Goal: Check status: Check status

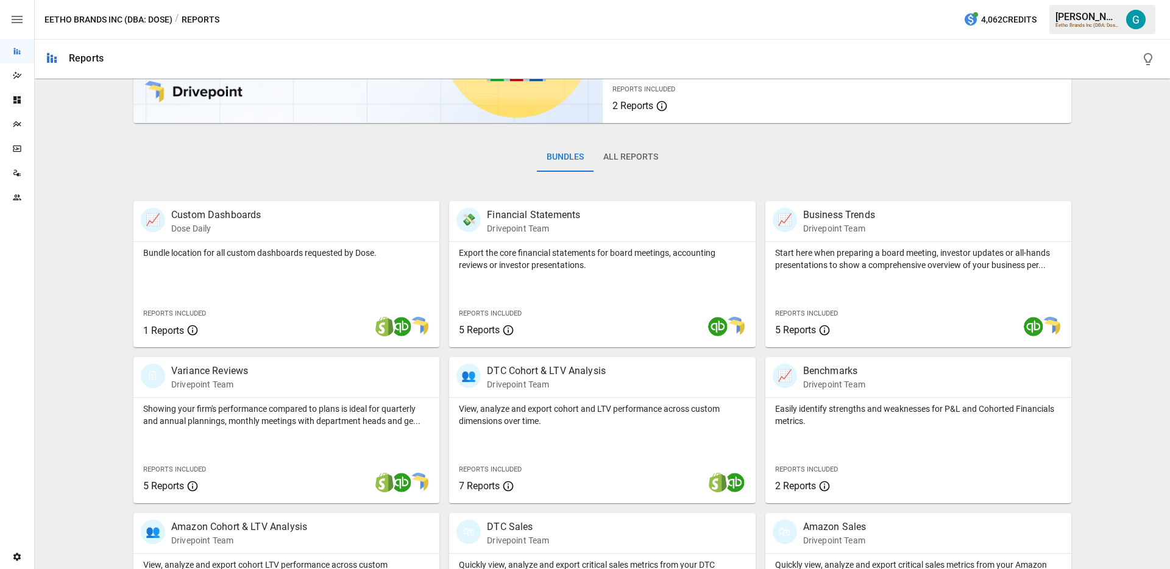
scroll to position [219, 0]
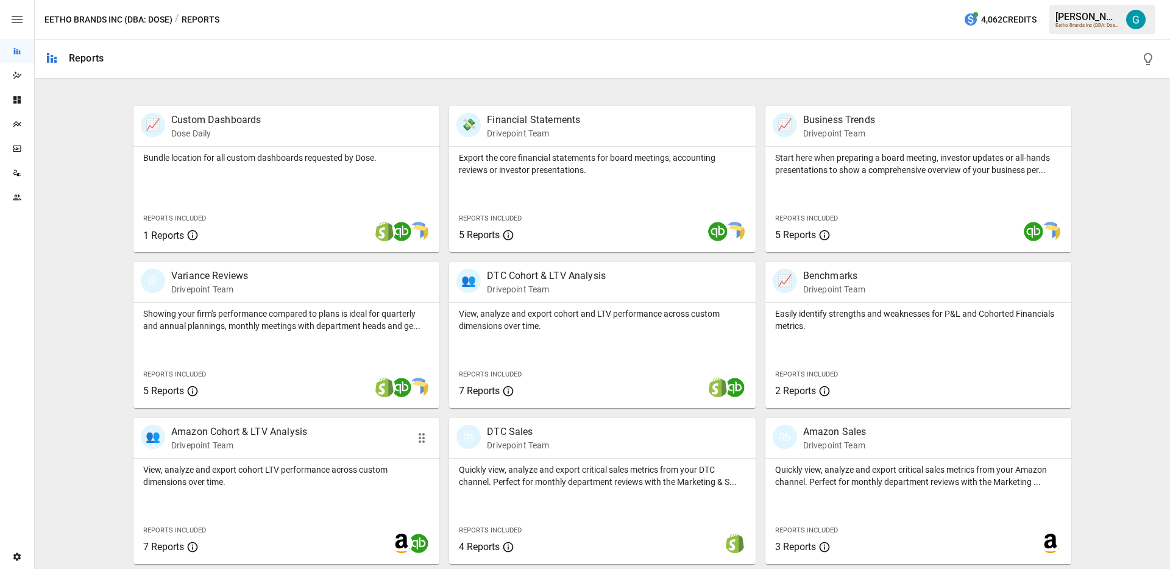
click at [297, 451] on p "Drivepoint Team" at bounding box center [239, 445] width 136 height 12
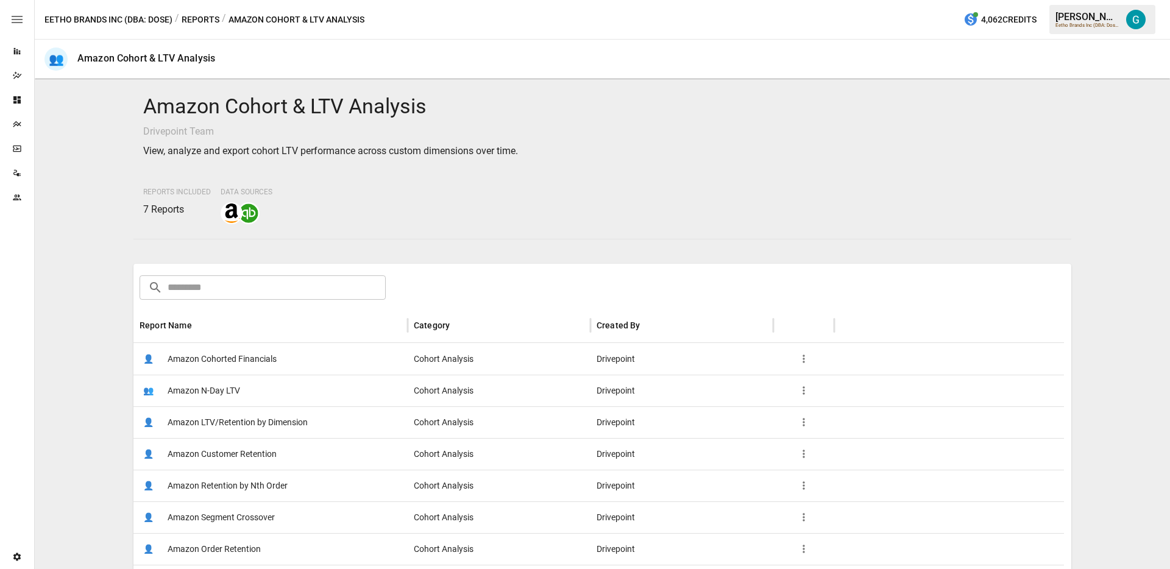
click at [191, 19] on button "Reports" at bounding box center [201, 19] width 38 height 15
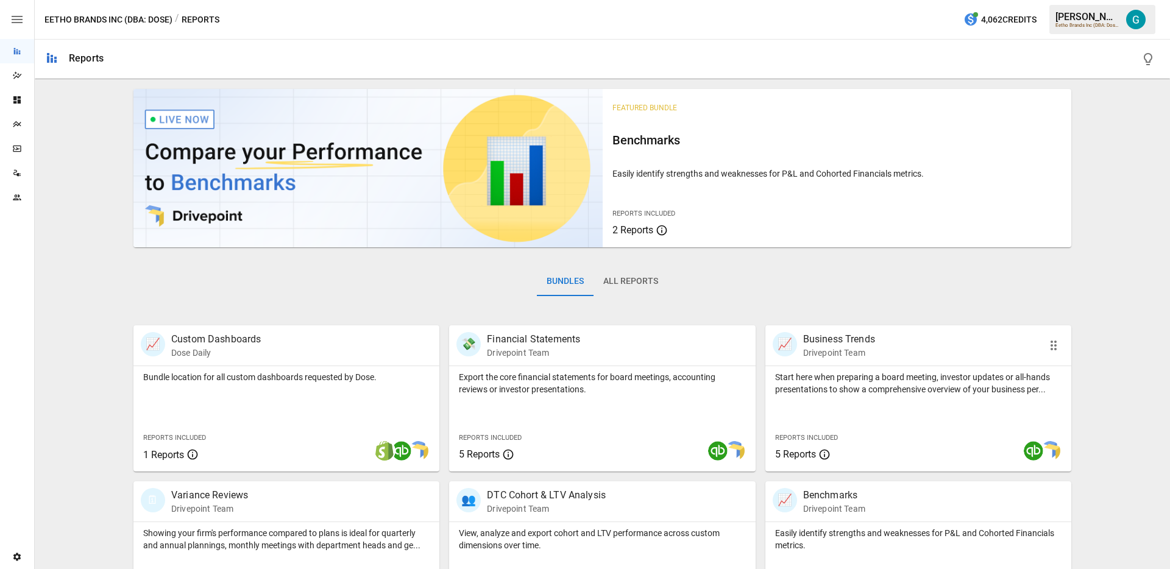
scroll to position [219, 0]
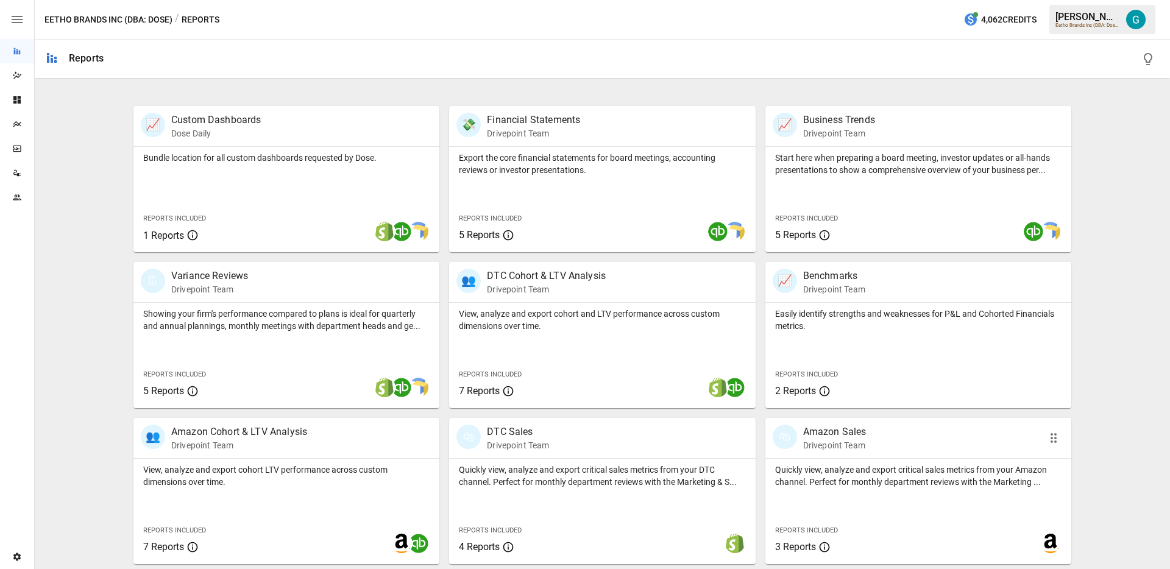
click at [881, 471] on p "Quickly view, analyze and export critical sales metrics from your Amazon channe…" at bounding box center [918, 476] width 286 height 24
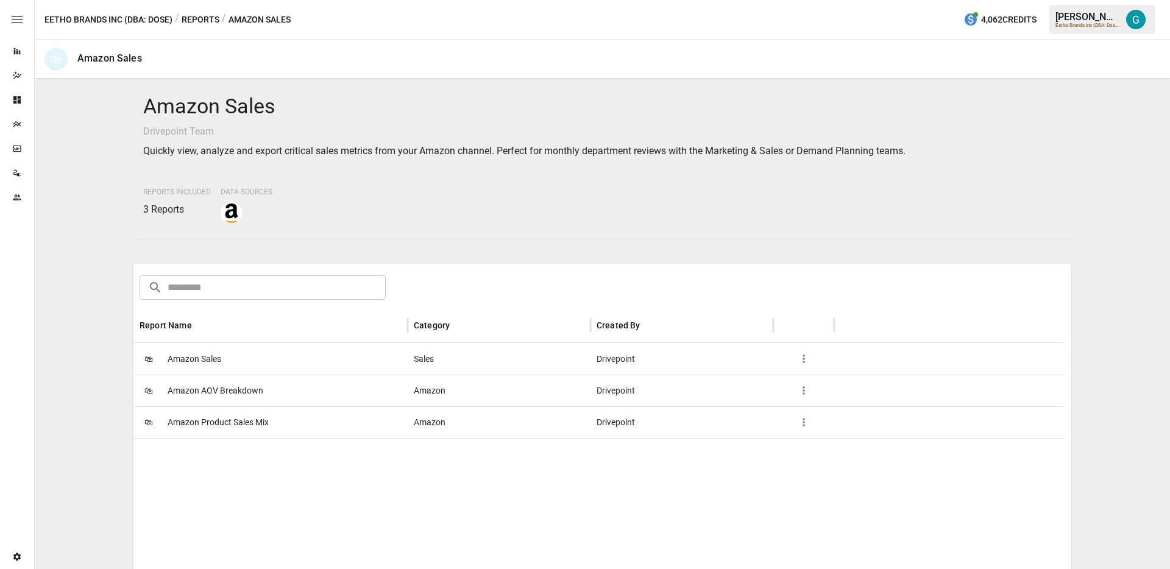
click at [202, 349] on span "Amazon Sales" at bounding box center [195, 359] width 54 height 31
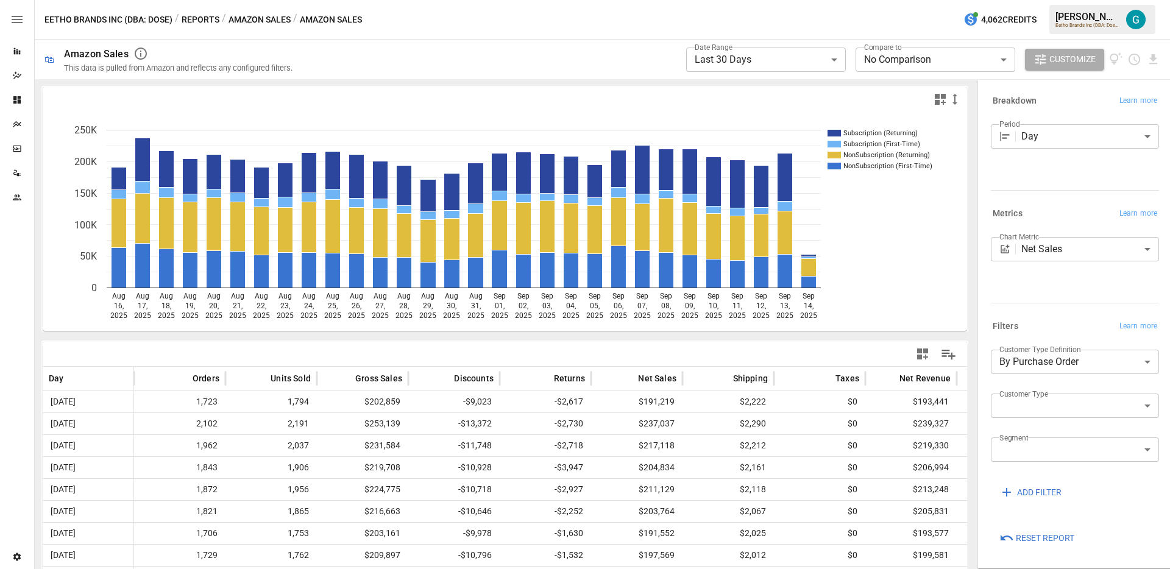
click at [882, 239] on icon "Subscription (Returning) Subscription (First-Time) NonSubscription (Returning) …" at bounding box center [500, 221] width 915 height 219
click at [9, 177] on div "Data Sources" at bounding box center [17, 173] width 34 height 24
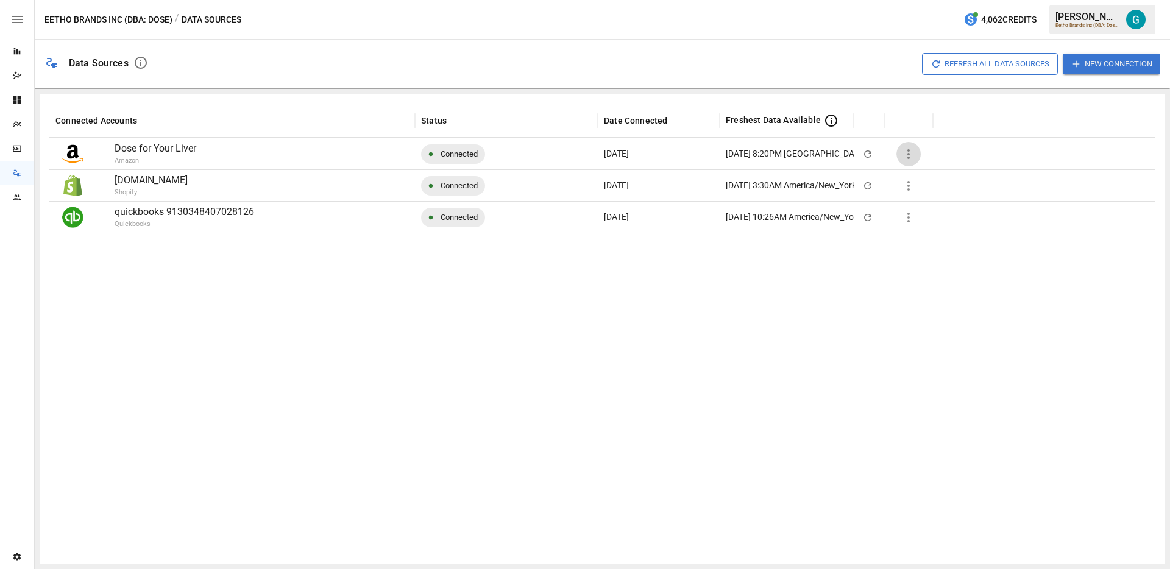
click at [912, 151] on icon "button" at bounding box center [908, 154] width 15 height 15
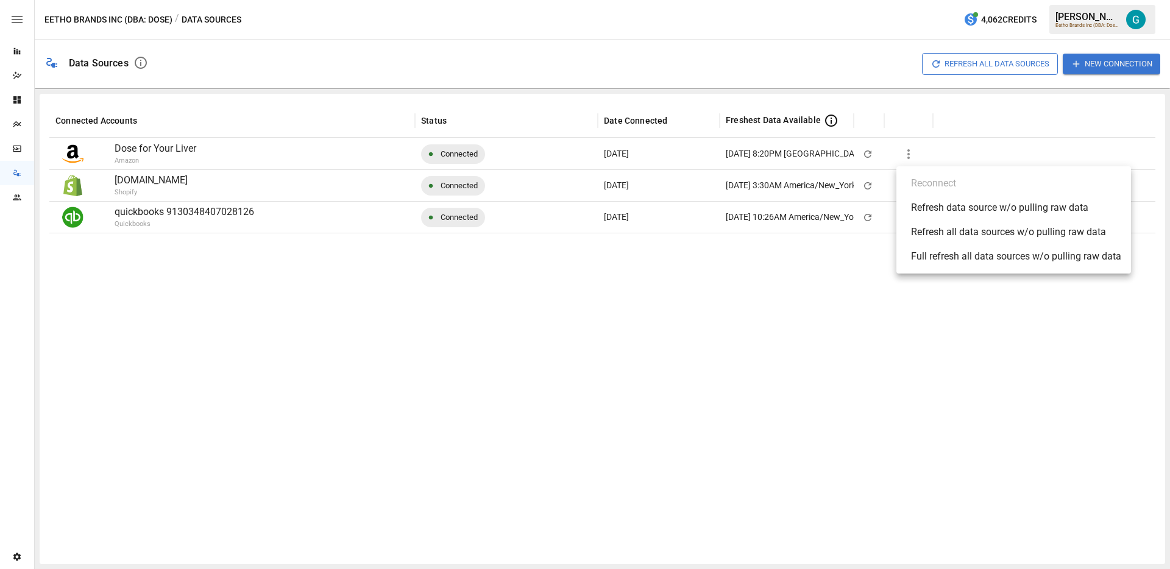
click at [977, 254] on div "Full refresh all data sources w/o pulling raw data" at bounding box center [1016, 256] width 210 height 15
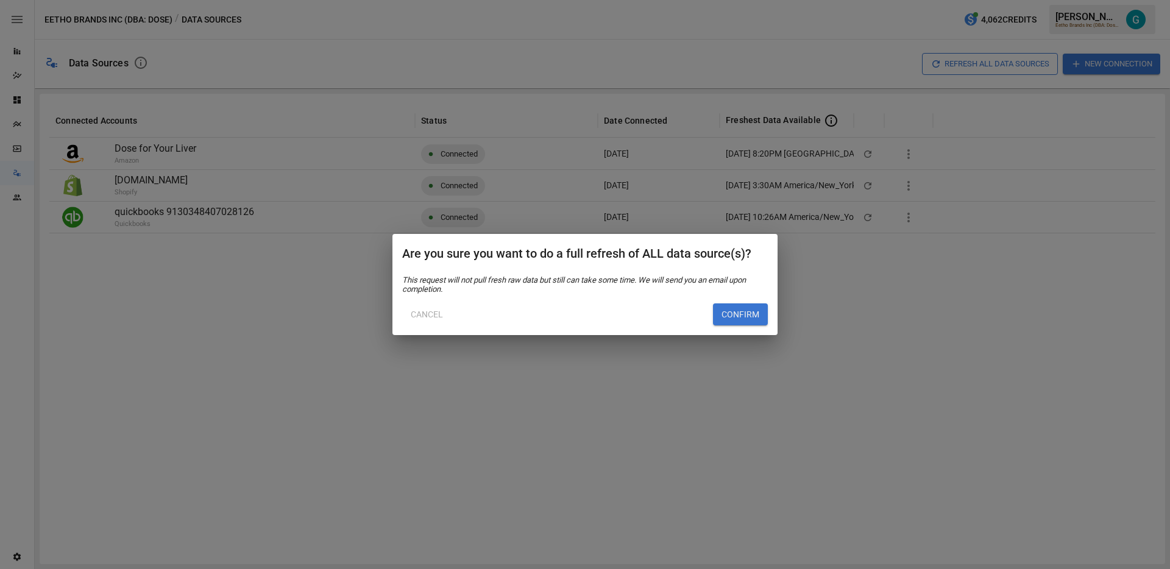
click at [736, 316] on button "Confirm" at bounding box center [740, 314] width 55 height 22
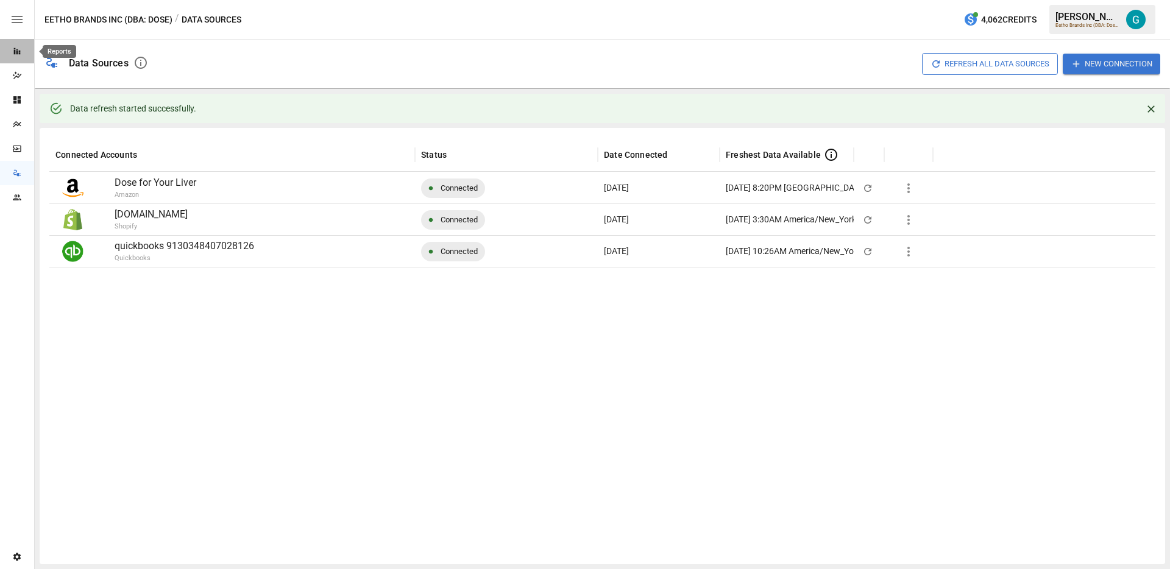
click at [18, 46] on icon "Reports" at bounding box center [17, 51] width 10 height 10
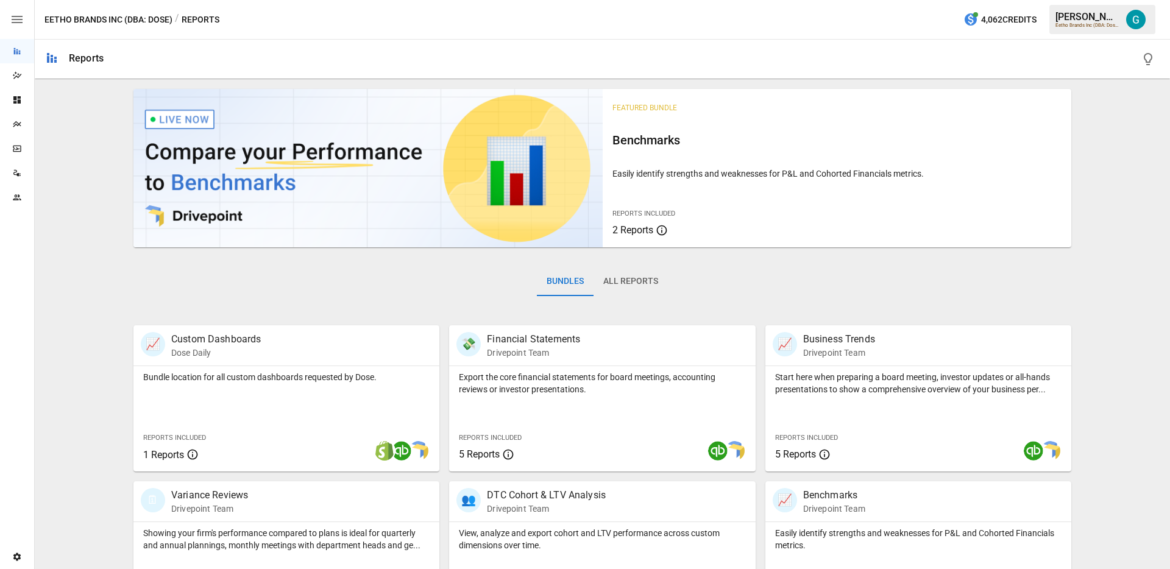
scroll to position [219, 0]
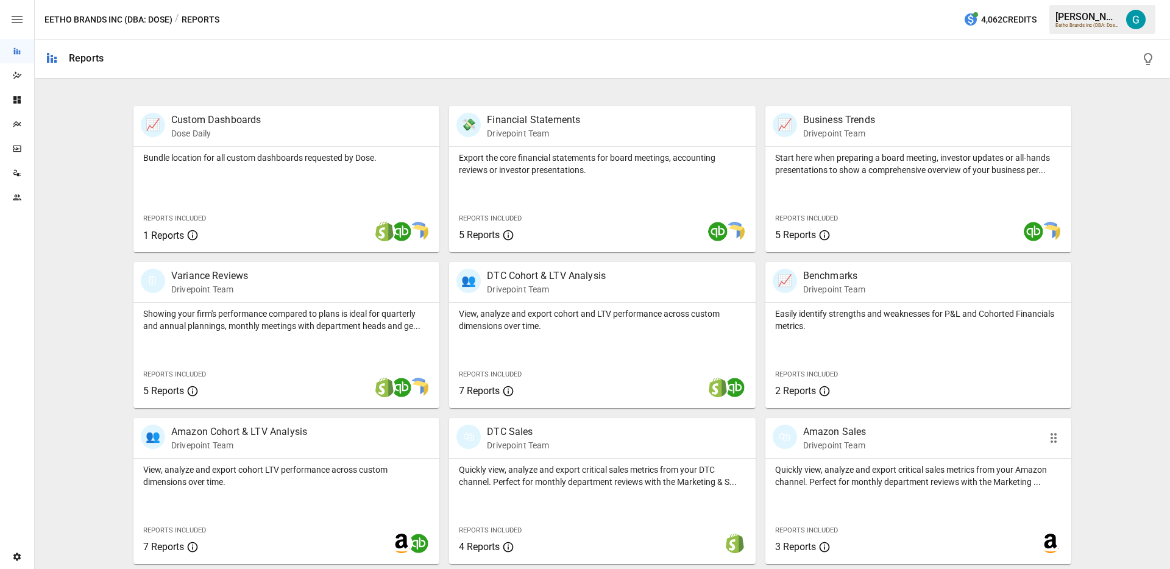
click at [871, 464] on p "Quickly view, analyze and export critical sales metrics from your Amazon channe…" at bounding box center [918, 476] width 286 height 24
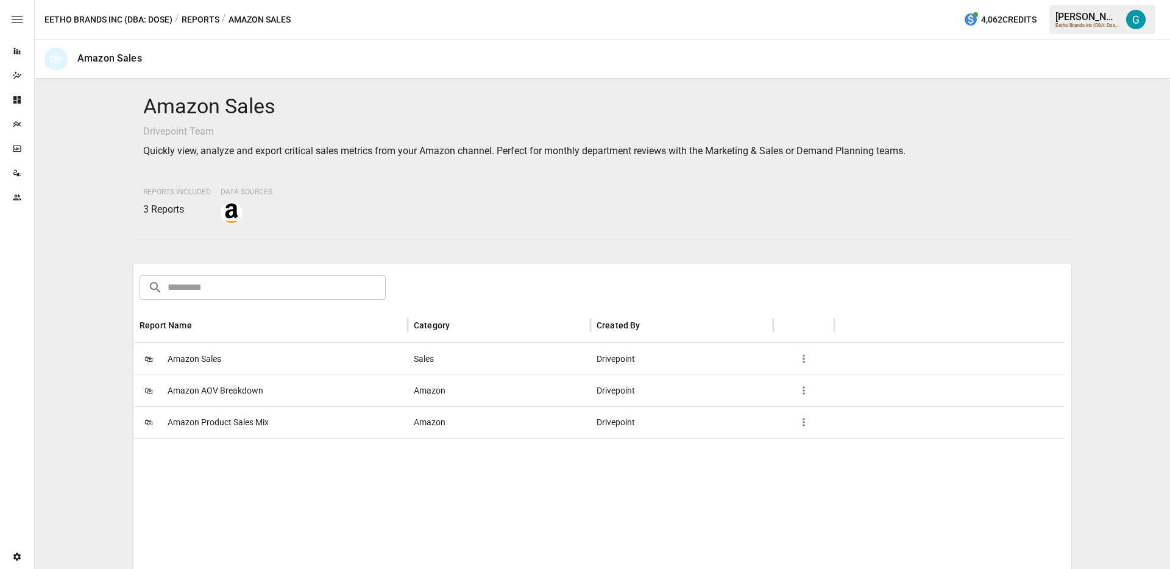
click at [271, 353] on div "🛍 Amazon Sales" at bounding box center [270, 359] width 274 height 32
